Goal: Task Accomplishment & Management: Manage account settings

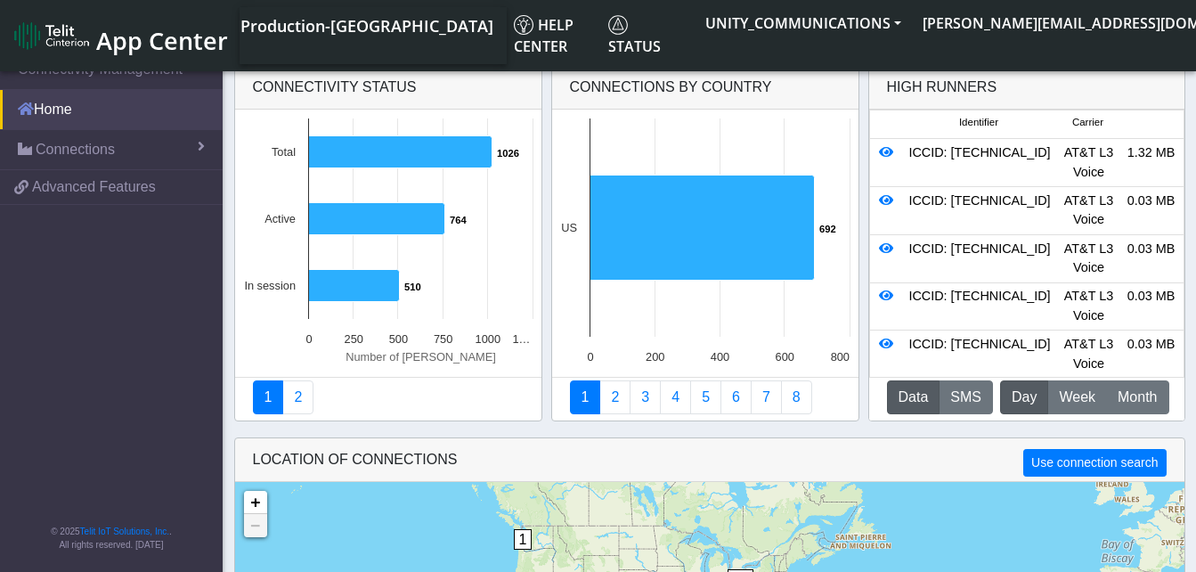
click at [65, 107] on link "Home" at bounding box center [111, 109] width 223 height 39
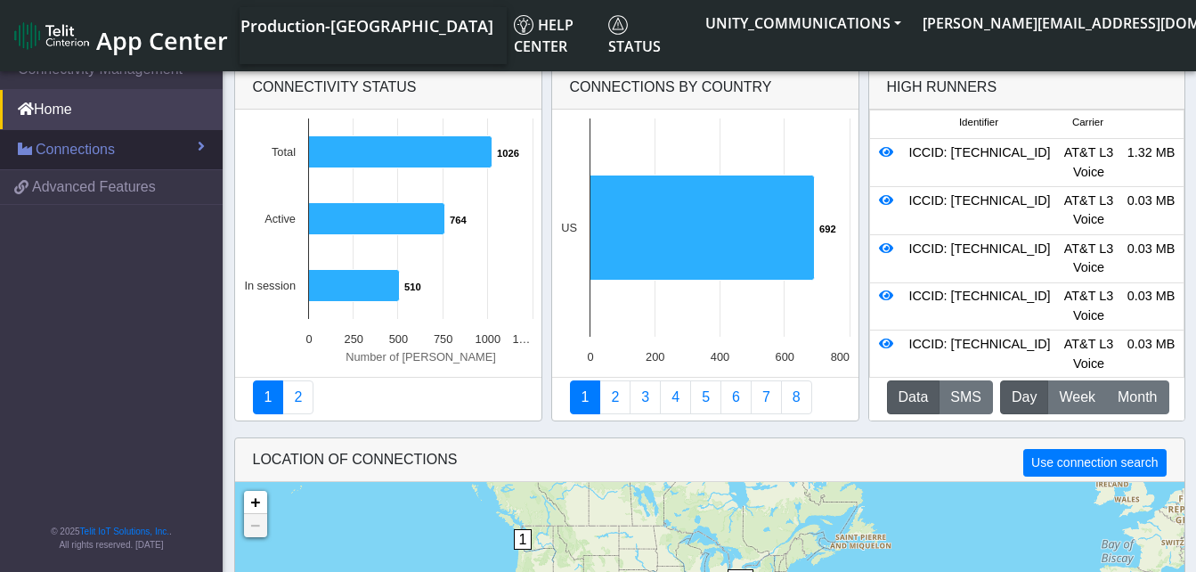
click at [66, 150] on span "Connections" at bounding box center [75, 149] width 79 height 21
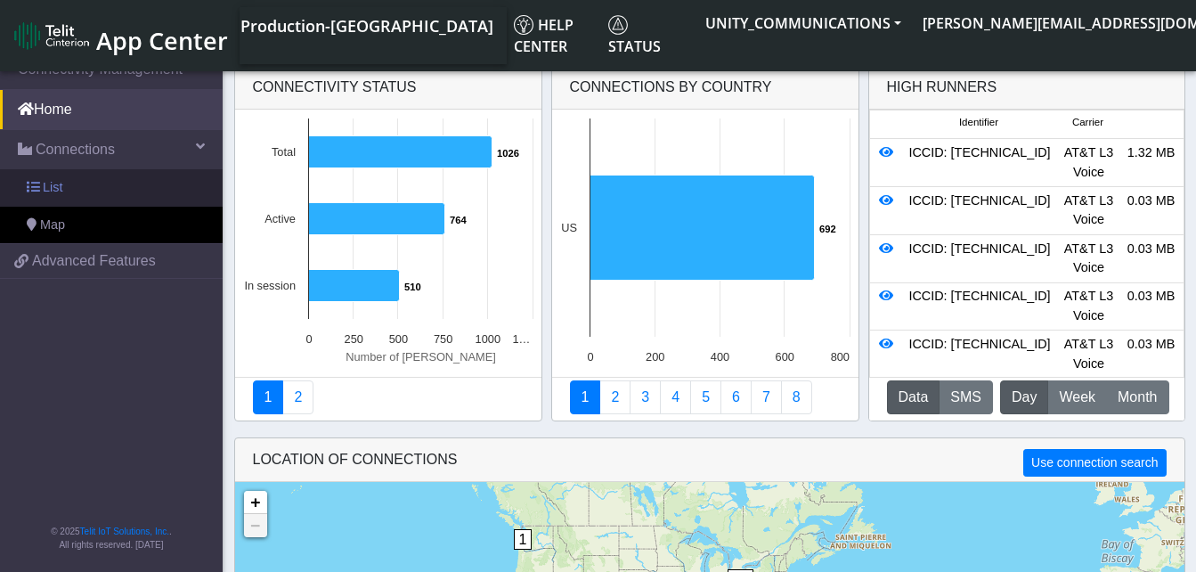
click at [93, 181] on link "List" at bounding box center [111, 187] width 223 height 37
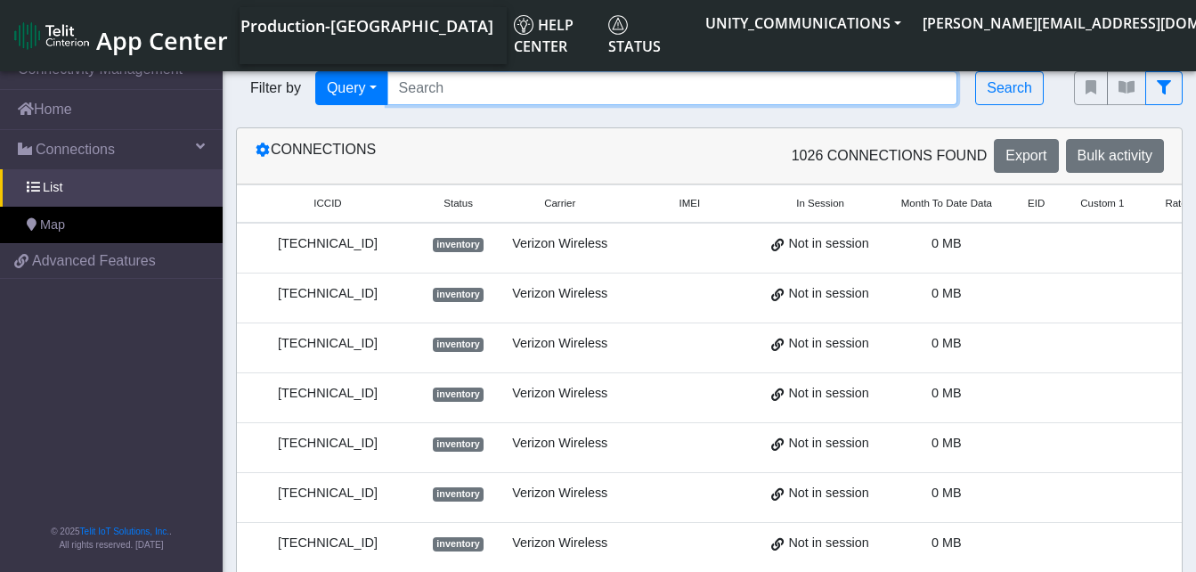
click at [437, 88] on input "Search..." at bounding box center [672, 88] width 571 height 34
paste input "89014104273663149923"
type input "89014104273663149923"
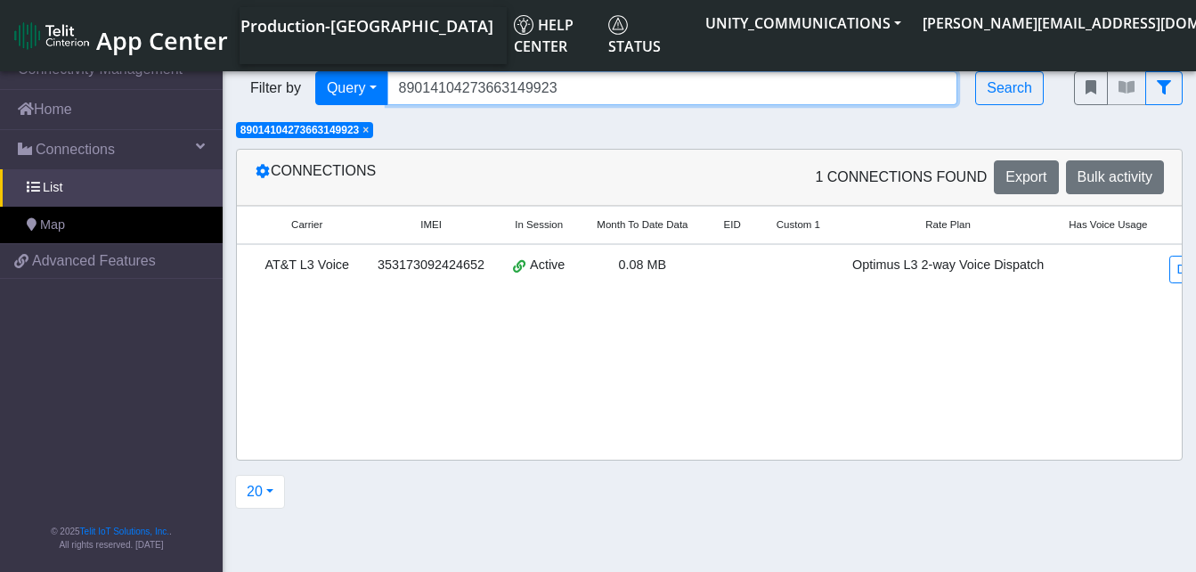
scroll to position [0, 276]
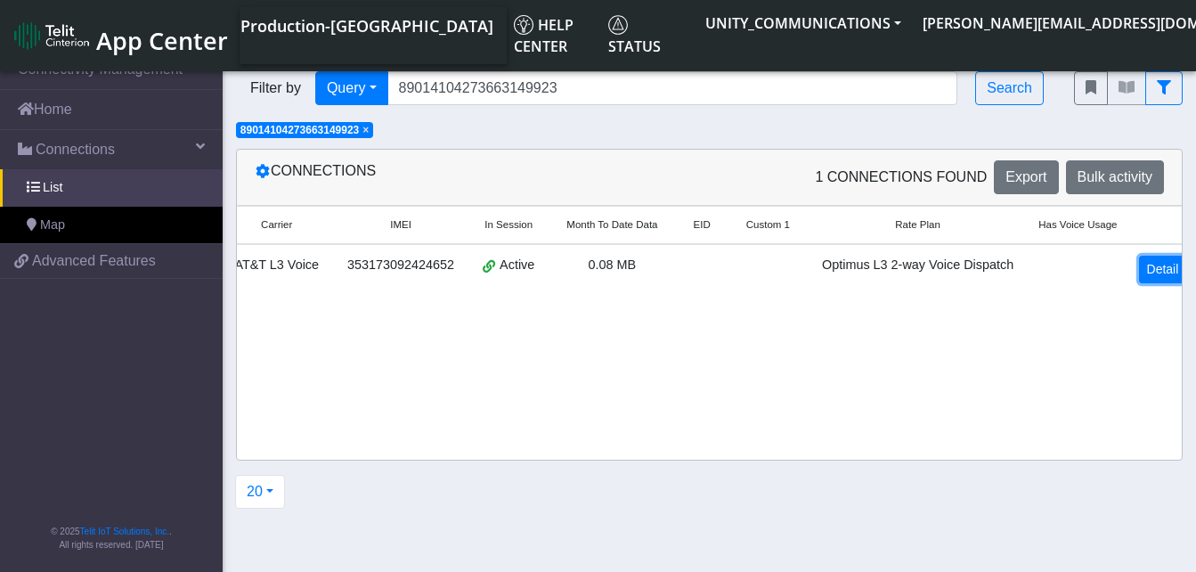
click at [1149, 272] on link "Detail" at bounding box center [1163, 270] width 48 height 28
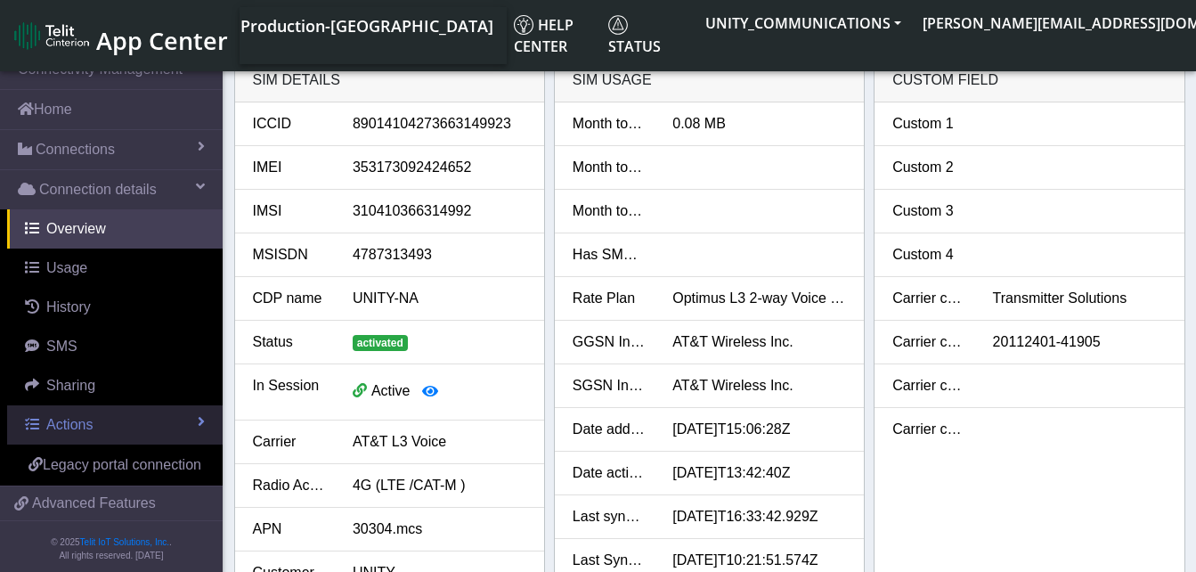
click at [75, 426] on span "Actions" at bounding box center [69, 424] width 46 height 15
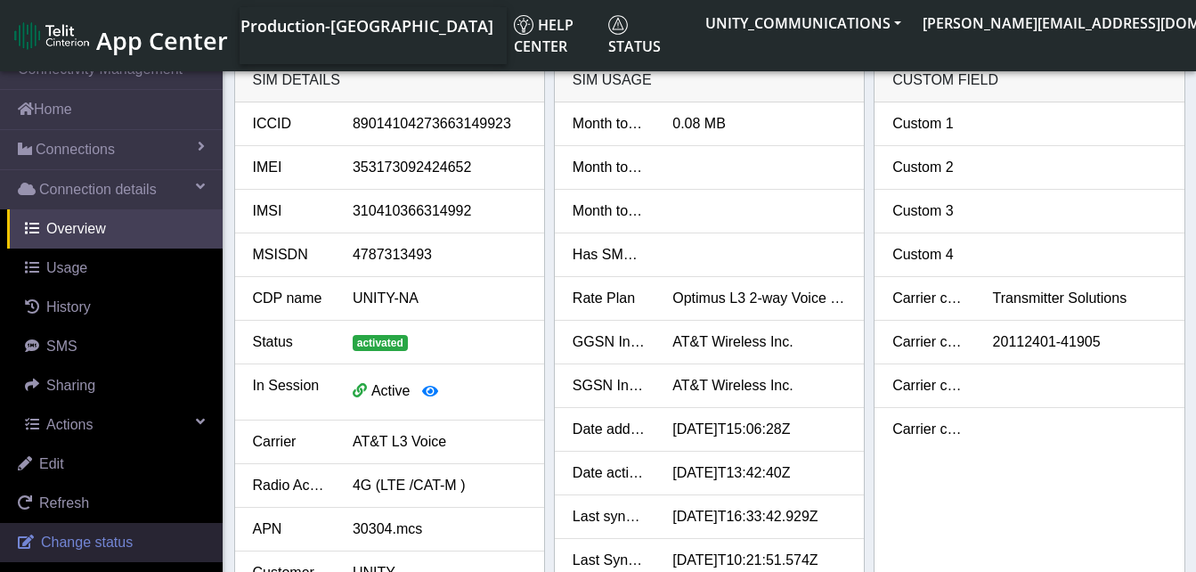
click at [69, 530] on link "Change status" at bounding box center [111, 542] width 223 height 39
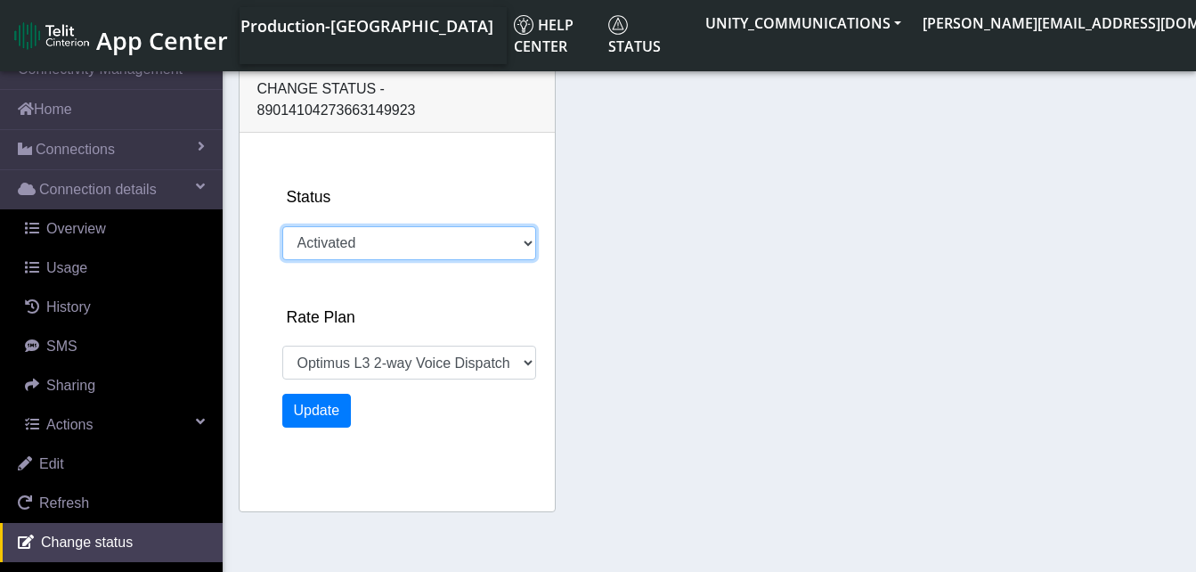
click at [364, 226] on select "Activated Deactivated" at bounding box center [409, 243] width 254 height 34
select select "386: 18646"
select select "deactivated"
click at [282, 226] on select "Activated Deactivated" at bounding box center [409, 243] width 254 height 34
select select "578: 18646"
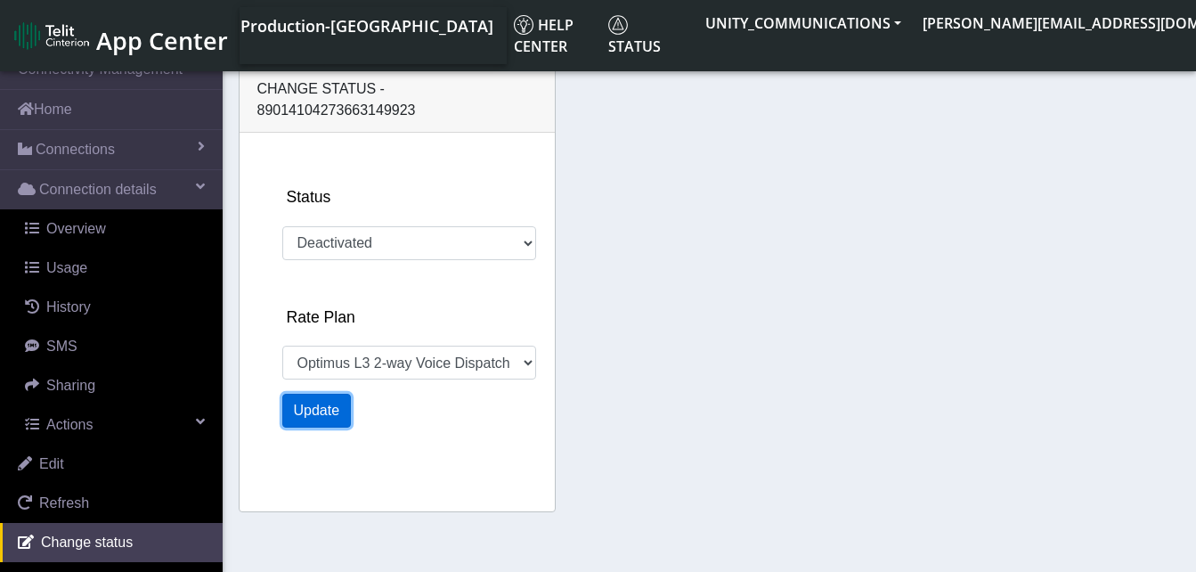
click at [323, 394] on button "Update" at bounding box center [316, 411] width 69 height 34
